Goal: Book appointment/travel/reservation

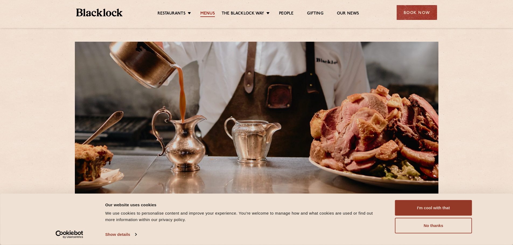
click at [209, 11] on link "Menus" at bounding box center [207, 14] width 15 height 6
click at [452, 208] on button "I'm cool with that" at bounding box center [433, 208] width 77 height 16
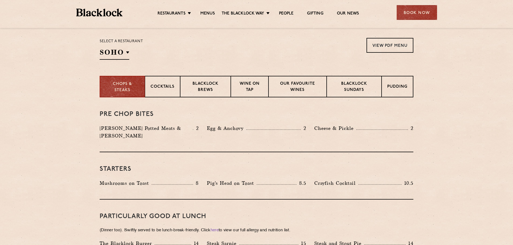
scroll to position [135, 0]
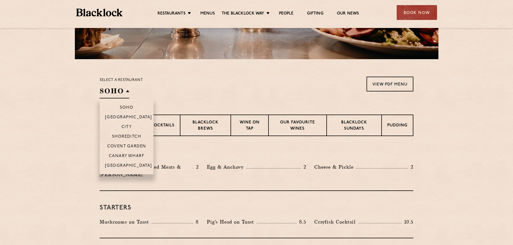
click at [128, 91] on h2 "SOHO" at bounding box center [115, 92] width 30 height 12
click at [124, 145] on p "Covent Garden" at bounding box center [126, 146] width 39 height 5
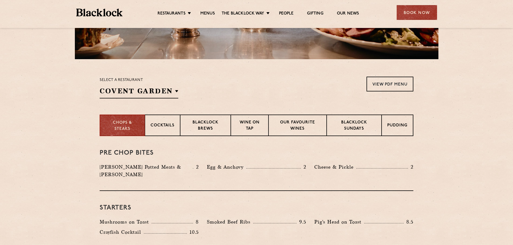
click at [412, 16] on div "Book Now" at bounding box center [417, 12] width 40 height 15
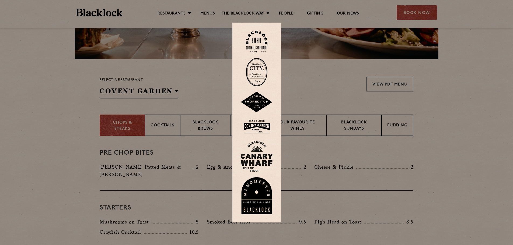
click at [265, 128] on img at bounding box center [256, 127] width 32 height 18
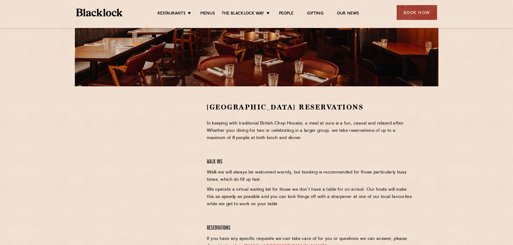
scroll to position [108, 0]
click at [194, 172] on div at bounding box center [149, 142] width 99 height 81
